Goal: Check status: Check status

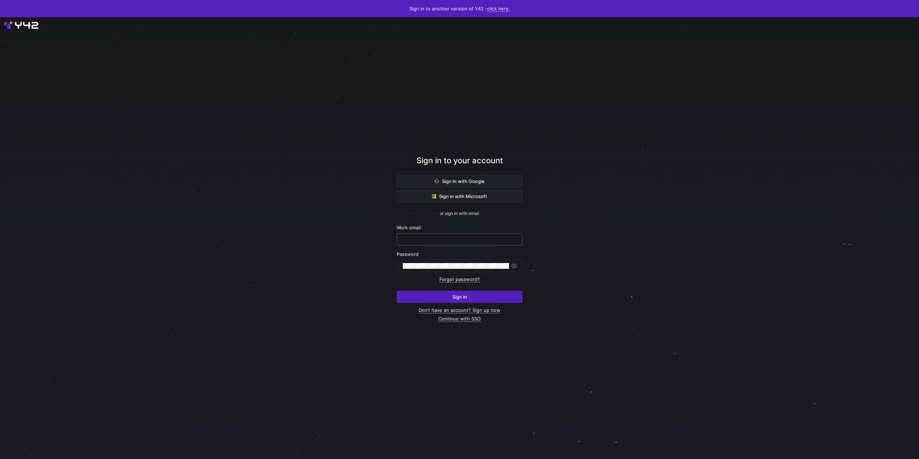
click at [439, 238] on input "text" at bounding box center [459, 240] width 113 height 6
type input "[PERSON_NAME][EMAIL_ADDRESS][DOMAIN_NAME]"
click at [397, 291] on button "Sign in" at bounding box center [460, 297] width 126 height 12
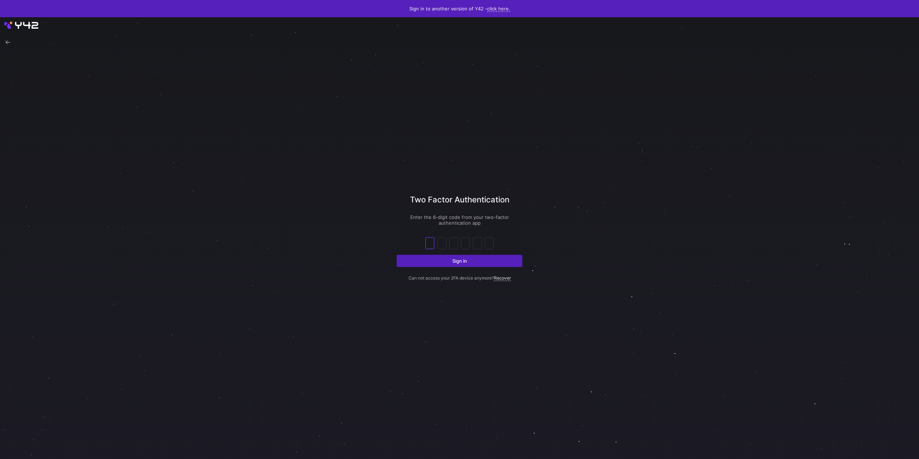
type input "0"
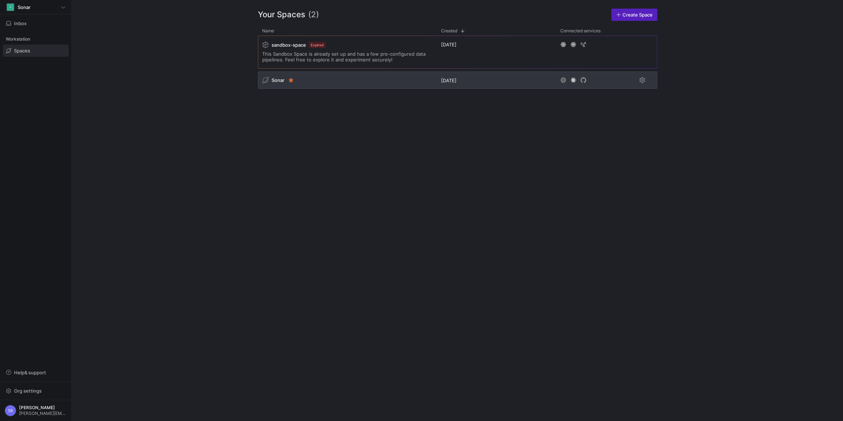
click at [279, 79] on span "Sonar" at bounding box center [277, 80] width 13 height 6
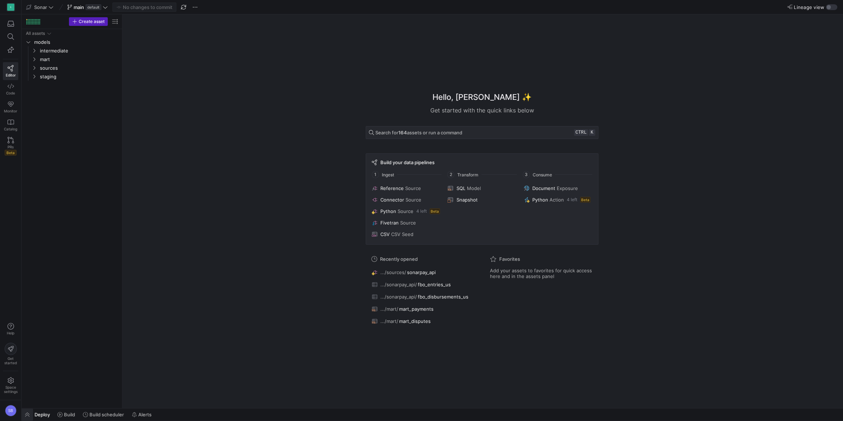
click at [25, 413] on span "button" at bounding box center [27, 414] width 11 height 12
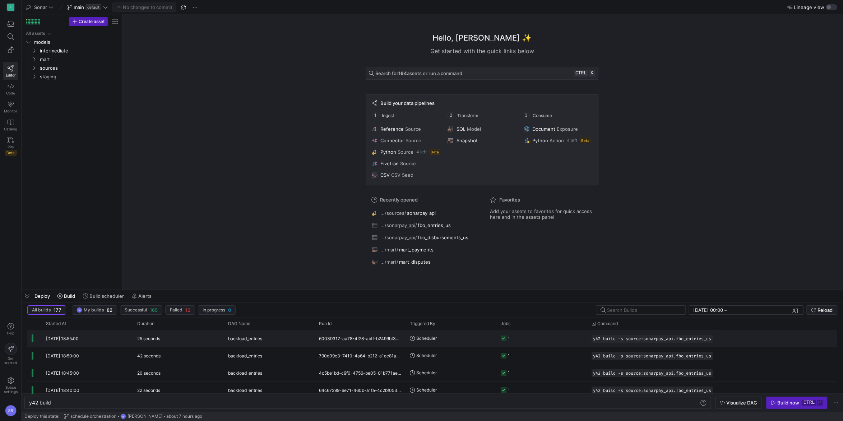
click at [195, 340] on div "25 seconds" at bounding box center [178, 338] width 91 height 17
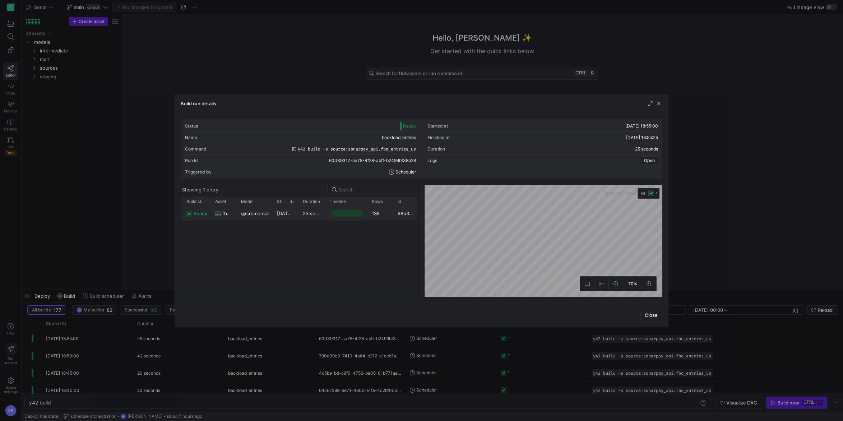
click at [316, 214] on y42-duration "23 seconds" at bounding box center [316, 213] width 26 height 6
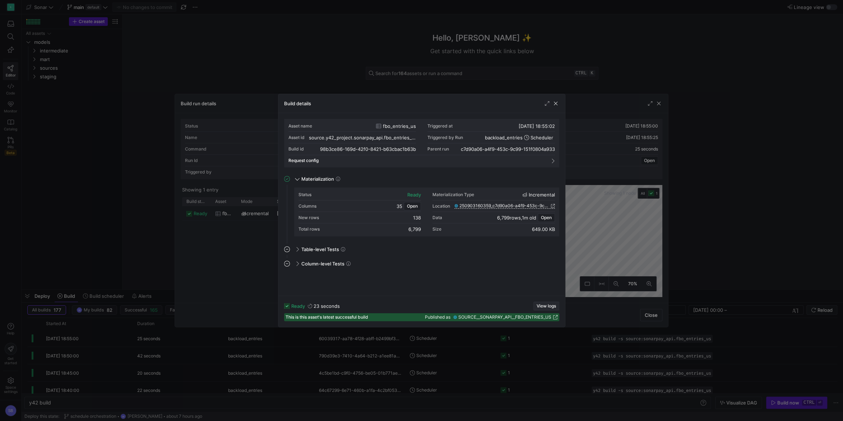
click at [547, 306] on span "View logs" at bounding box center [546, 305] width 19 height 5
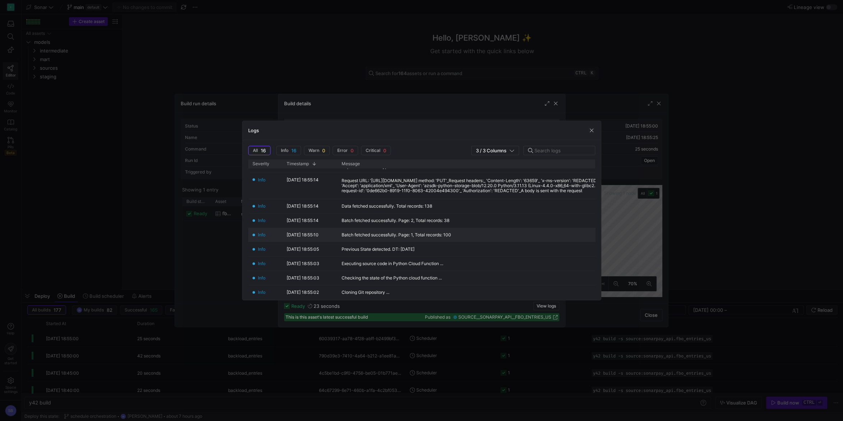
scroll to position [148, 0]
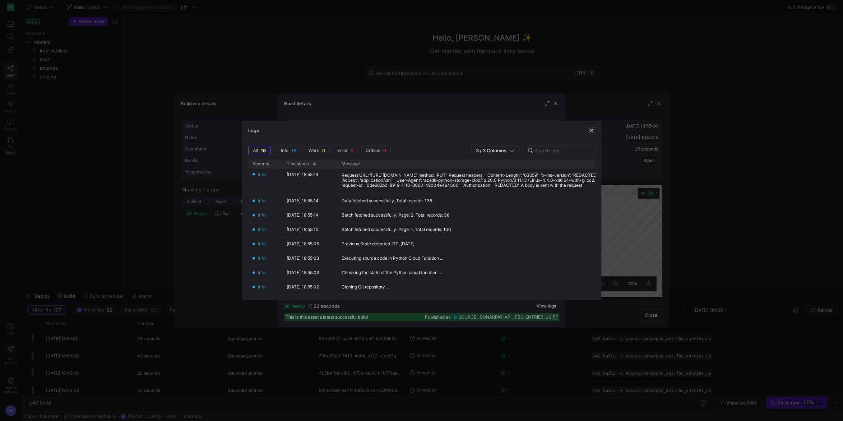
click at [588, 129] on span "button" at bounding box center [591, 130] width 7 height 7
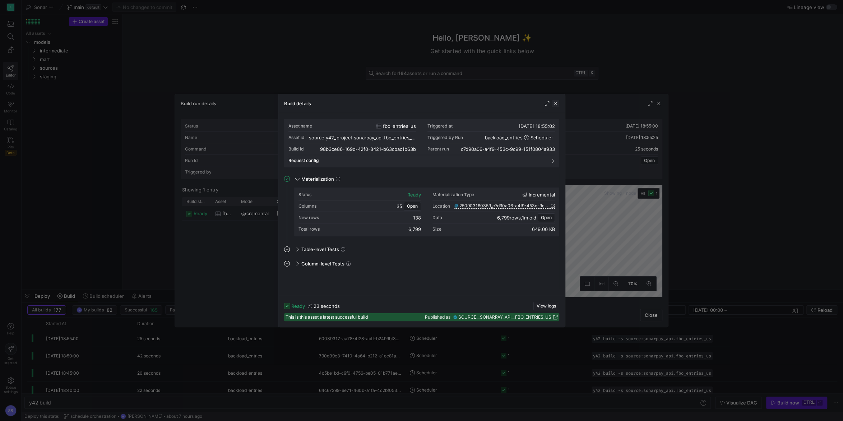
click at [557, 104] on span "button" at bounding box center [555, 103] width 7 height 7
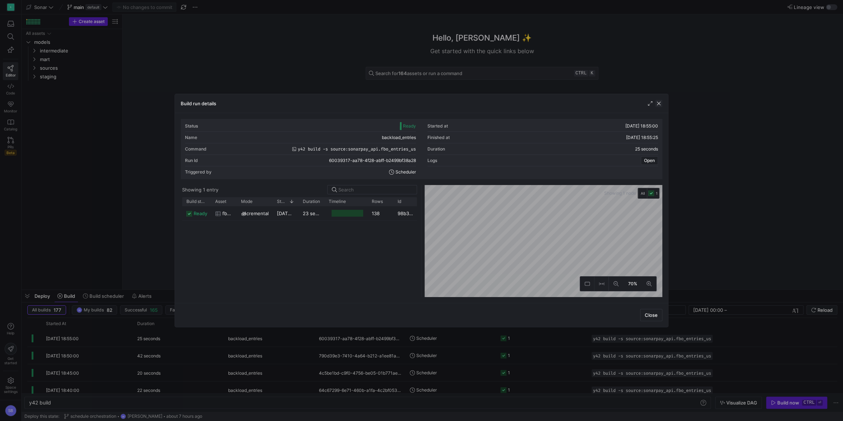
click at [661, 103] on span "button" at bounding box center [658, 103] width 7 height 7
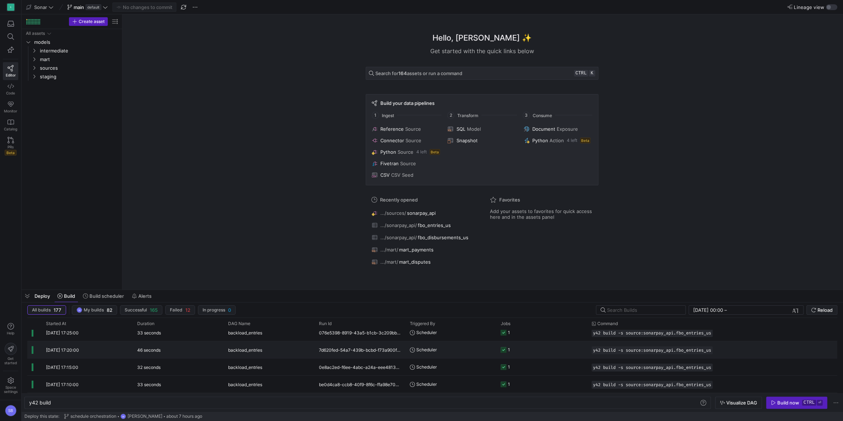
scroll to position [0, 0]
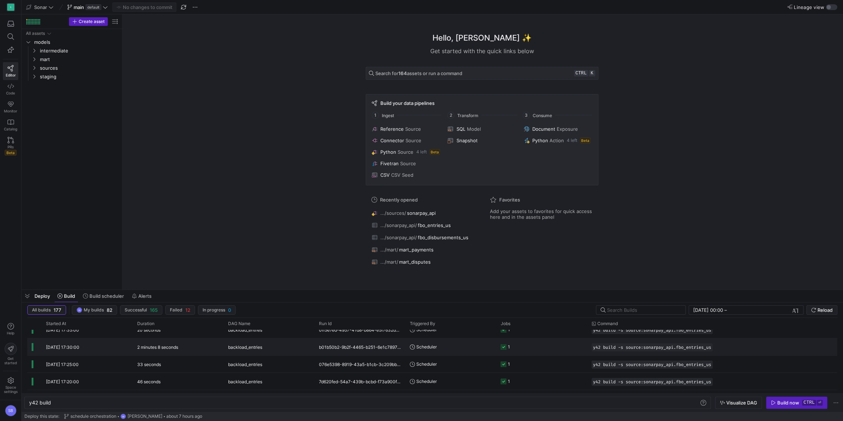
click at [229, 347] on span "backload_entries" at bounding box center [245, 347] width 34 height 17
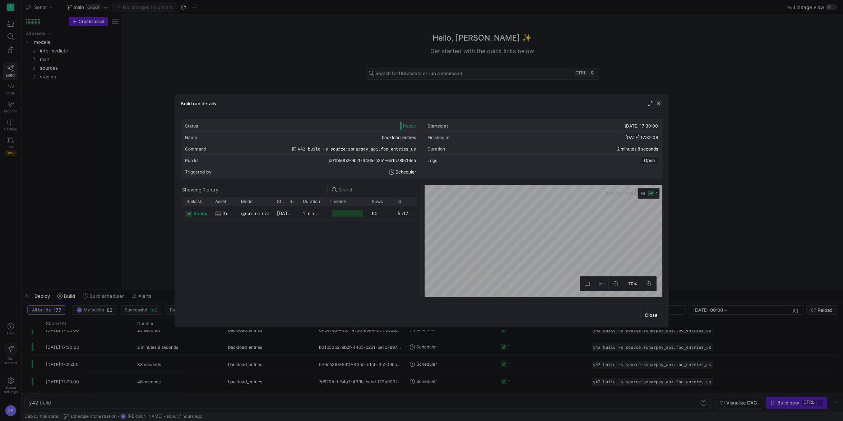
click at [661, 103] on span "button" at bounding box center [658, 103] width 7 height 7
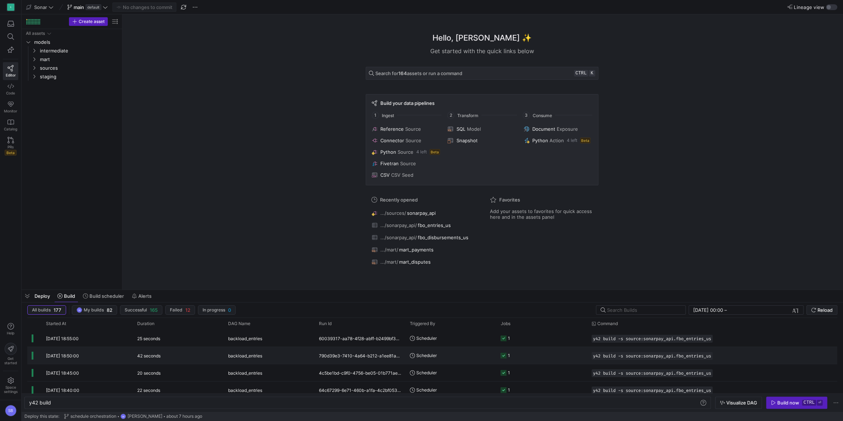
click at [311, 357] on div "backload_entries" at bounding box center [269, 355] width 91 height 17
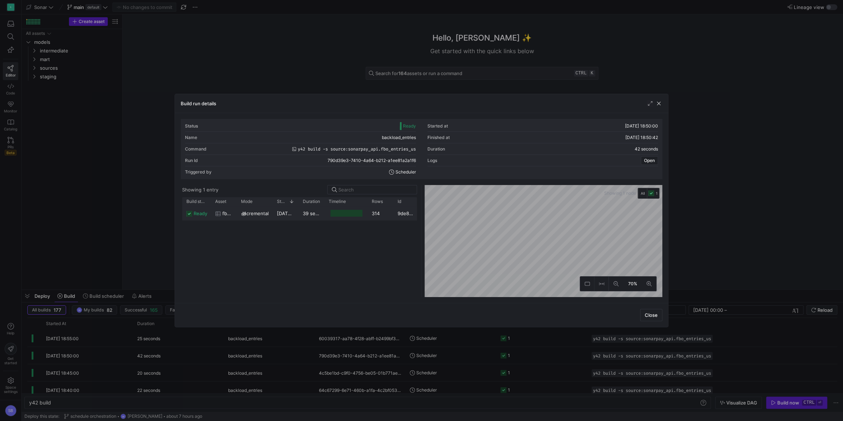
click at [301, 212] on div "39 seconds" at bounding box center [311, 213] width 26 height 14
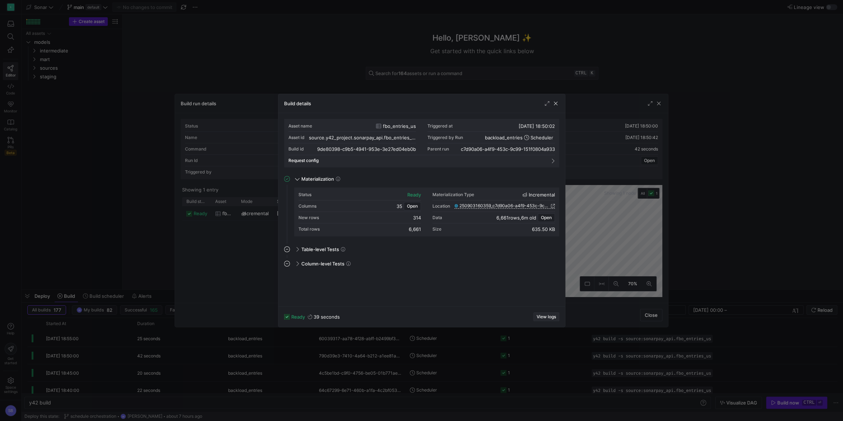
click at [546, 316] on span "View logs" at bounding box center [546, 316] width 19 height 5
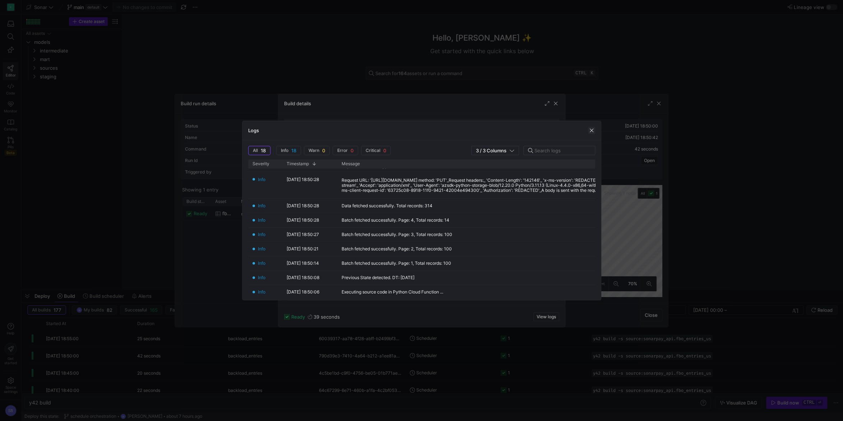
click at [591, 129] on span "button" at bounding box center [591, 130] width 7 height 7
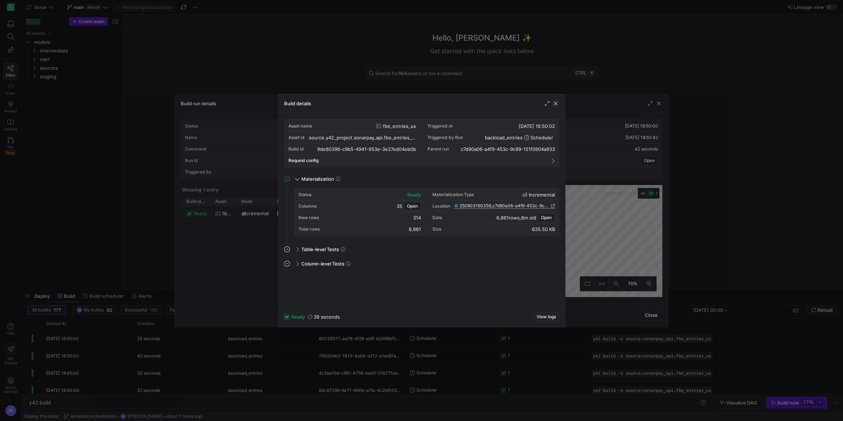
click at [557, 105] on span "button" at bounding box center [555, 103] width 7 height 7
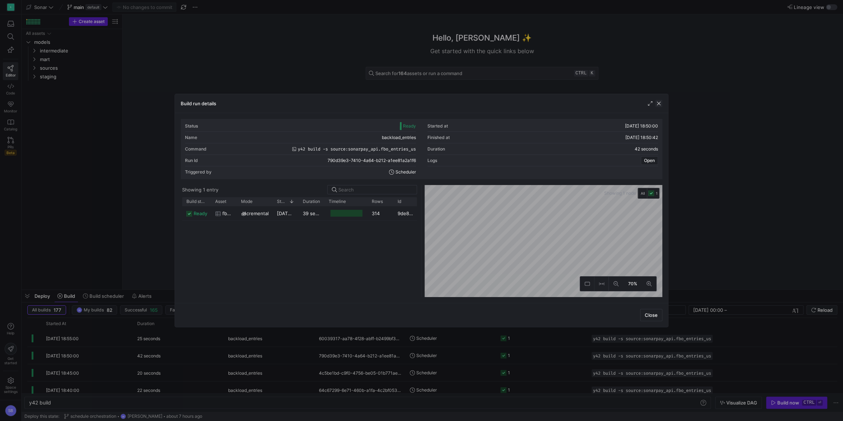
click at [658, 104] on span "button" at bounding box center [658, 103] width 7 height 7
